Goal: Navigation & Orientation: Find specific page/section

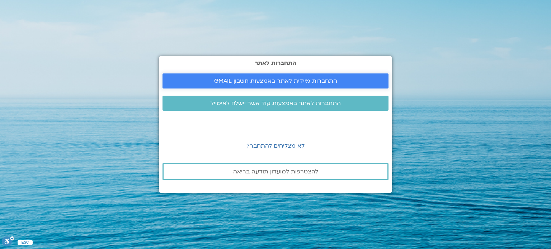
click at [303, 84] on span "התחברות מיידית לאתר באמצעות חשבון GMAIL" at bounding box center [275, 81] width 123 height 6
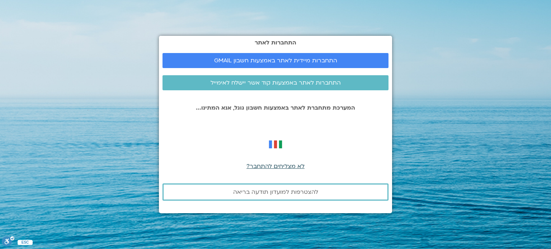
click at [275, 166] on span "לא מצליחים להתחבר?" at bounding box center [275, 166] width 58 height 8
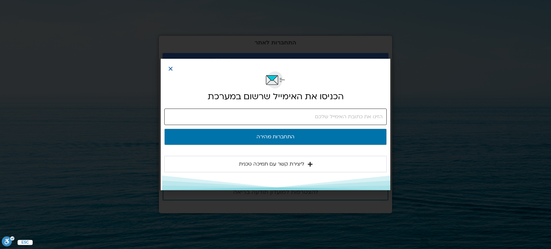
click at [317, 114] on input "email" at bounding box center [275, 117] width 222 height 16
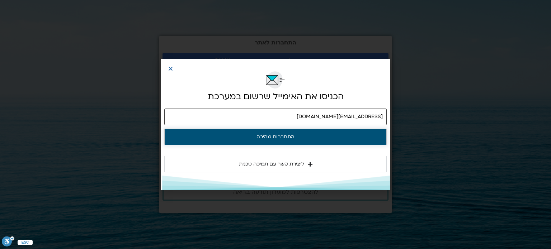
type input "esteresterbo@gmail.com"
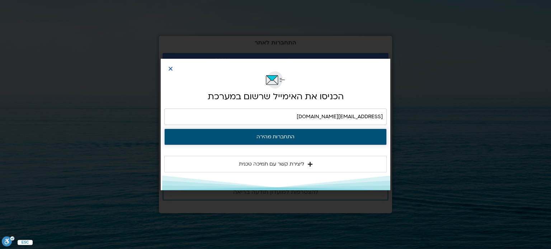
click at [293, 136] on button "התחברות מהירה" at bounding box center [275, 137] width 222 height 16
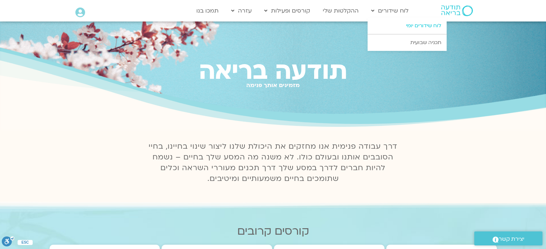
click at [424, 25] on link "לוח שידורים יומי" at bounding box center [406, 26] width 79 height 16
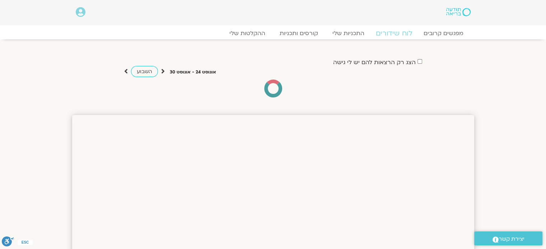
click at [398, 33] on link "לוח שידורים" at bounding box center [394, 33] width 54 height 9
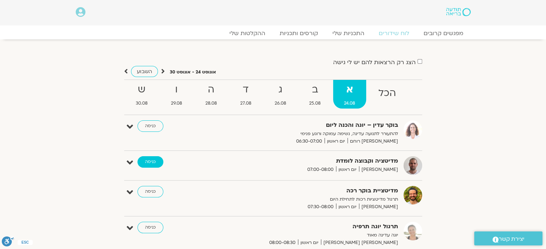
click at [156, 163] on link "כניסה" at bounding box center [150, 161] width 26 height 11
